Goal: Transaction & Acquisition: Book appointment/travel/reservation

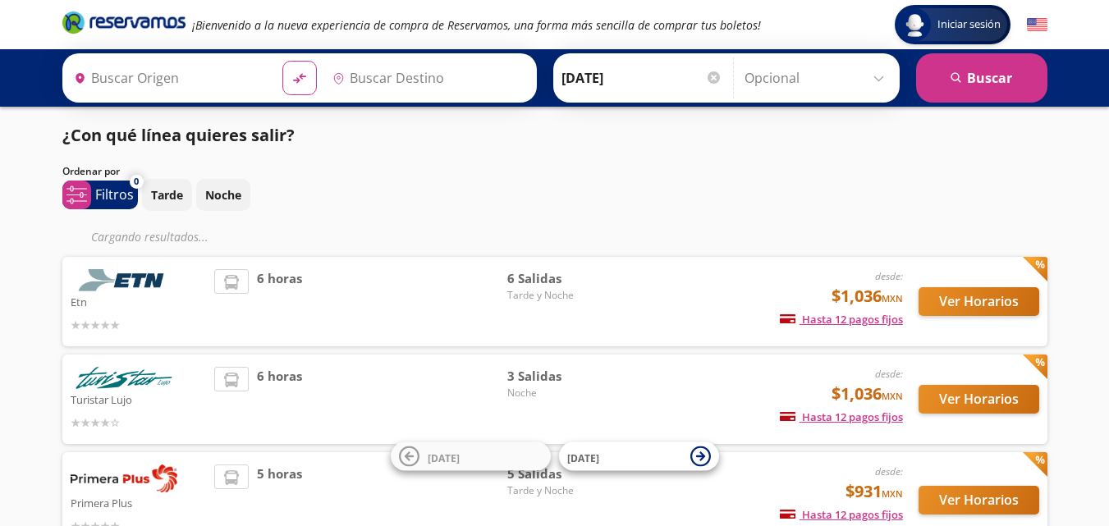
type input "[GEOGRAPHIC_DATA][PERSON_NAME], [GEOGRAPHIC_DATA][PERSON_NAME]"
type input "[GEOGRAPHIC_DATA], [GEOGRAPHIC_DATA]"
click at [1085, 415] on div "Iniciar sesión Iniciar sesión ¡Bienvenido a la nueva experiencia de compra de R…" at bounding box center [554, 369] width 1109 height 738
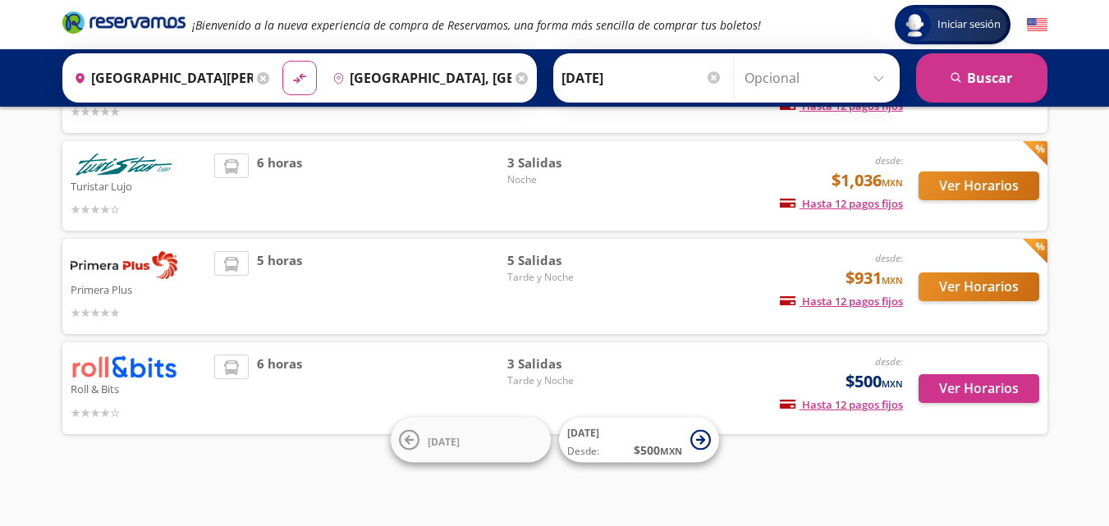
scroll to position [181, 0]
click at [975, 287] on button "Ver Horarios" at bounding box center [979, 287] width 121 height 29
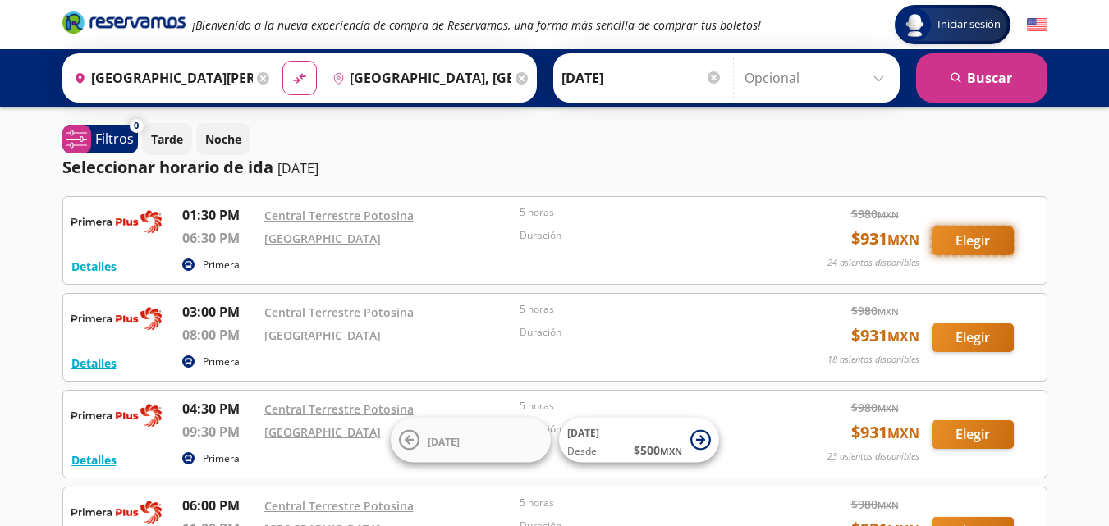
click at [973, 236] on button "Elegir" at bounding box center [973, 241] width 82 height 29
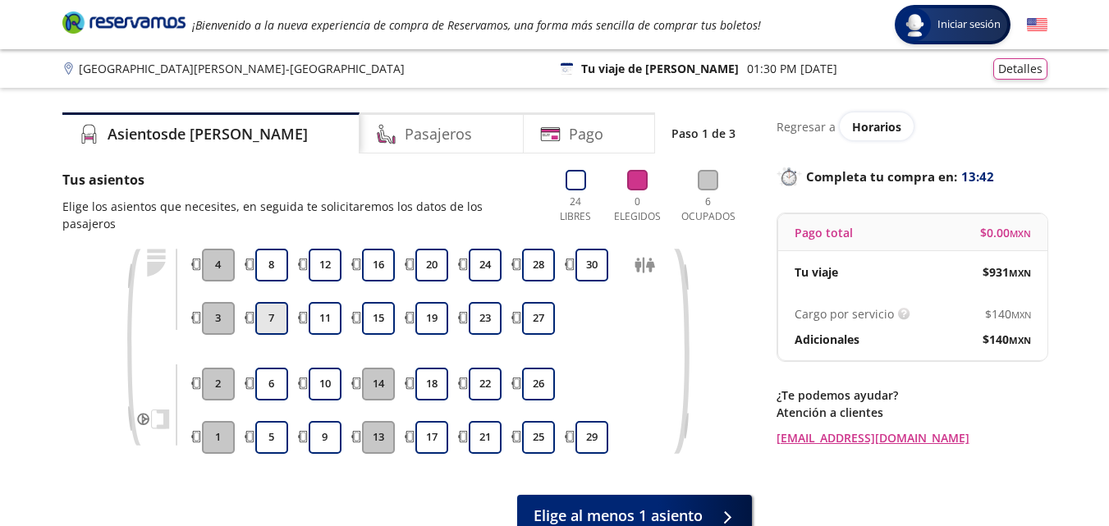
click at [274, 303] on button "7" at bounding box center [271, 318] width 33 height 33
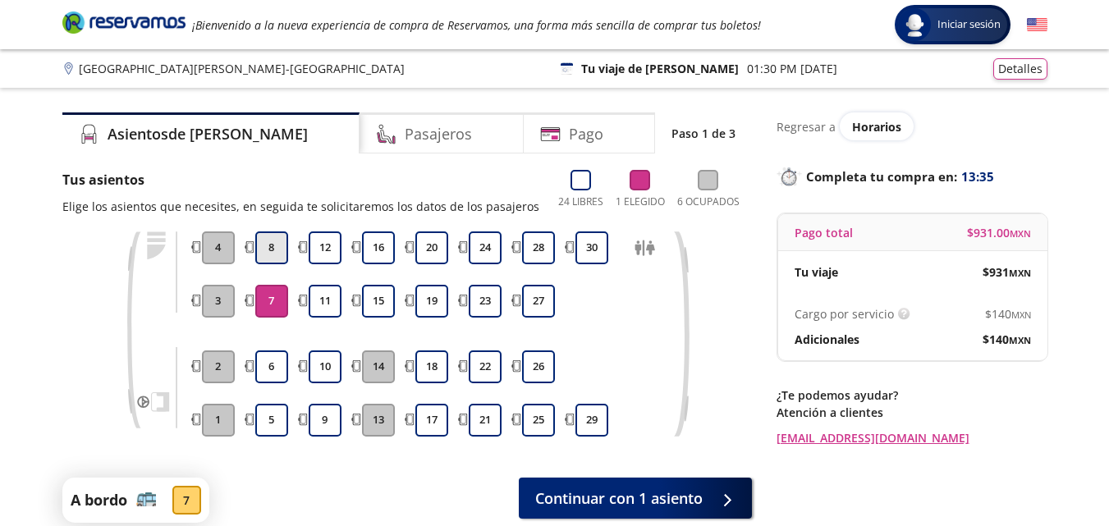
click at [277, 250] on button "8" at bounding box center [271, 248] width 33 height 33
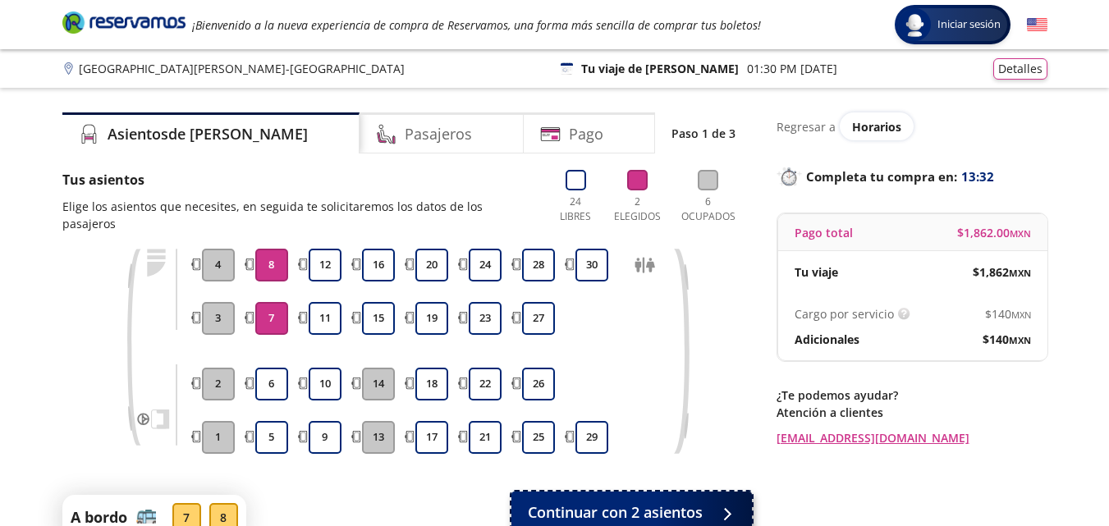
click at [668, 502] on span "Continuar con 2 asientos" at bounding box center [615, 513] width 175 height 22
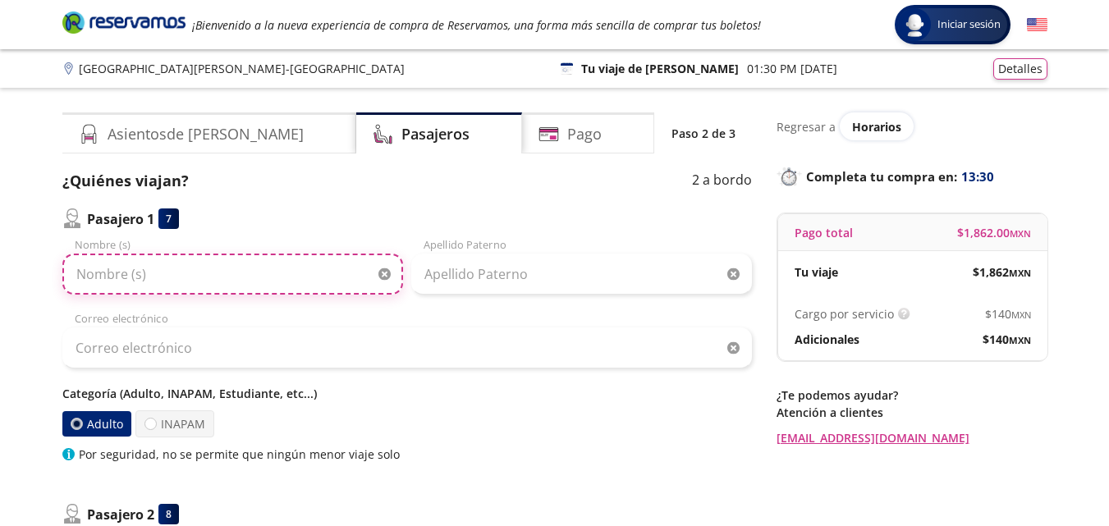
click at [128, 277] on input "Nombre (s)" at bounding box center [232, 274] width 341 height 41
type input "[PERSON_NAME]"
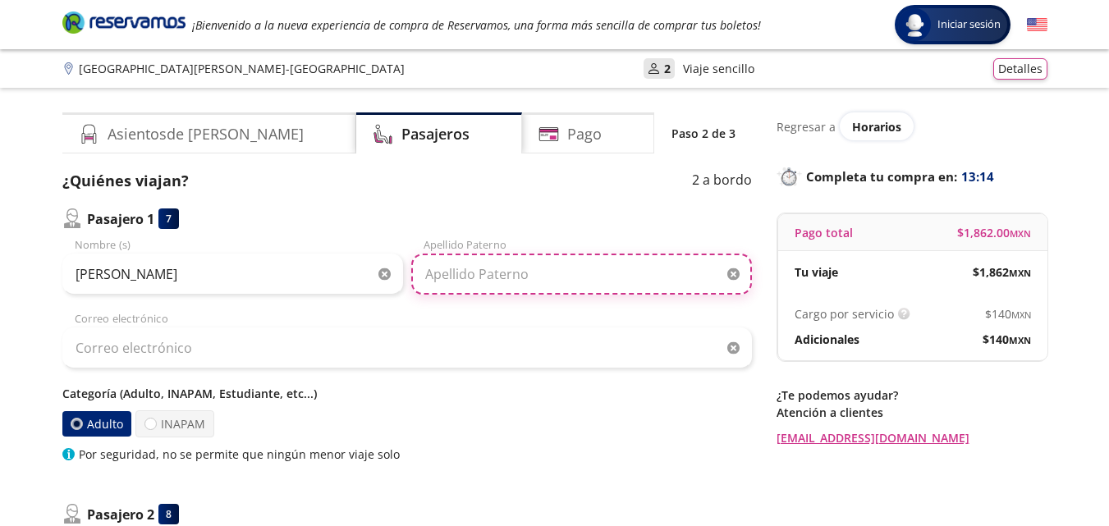
click at [434, 273] on input "Apellido Paterno" at bounding box center [581, 274] width 341 height 41
type input "[PERSON_NAME]"
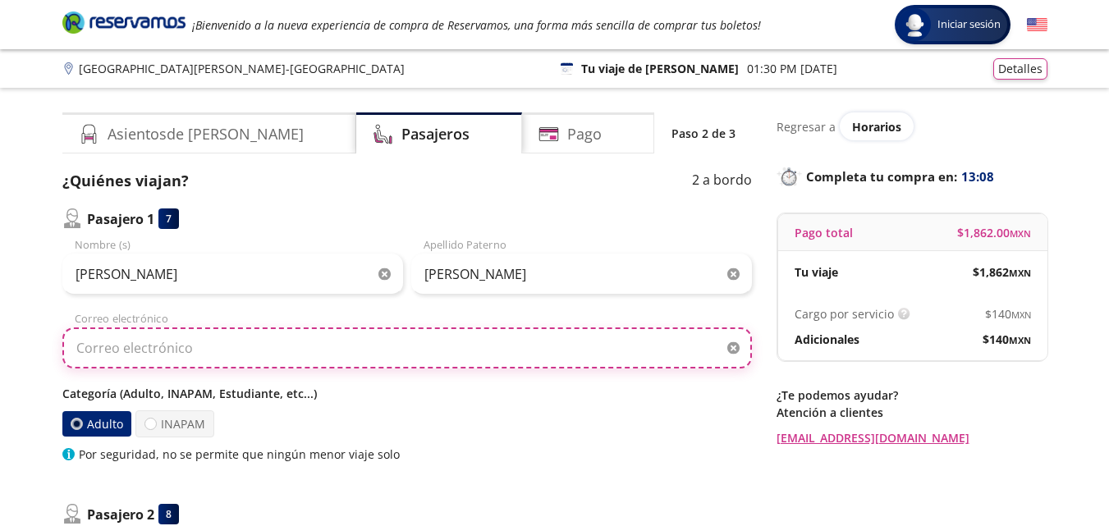
click at [177, 342] on input "Correo electrónico" at bounding box center [407, 348] width 690 height 41
type input "[EMAIL_ADDRESS][DOMAIN_NAME]"
